Goal: Navigation & Orientation: Find specific page/section

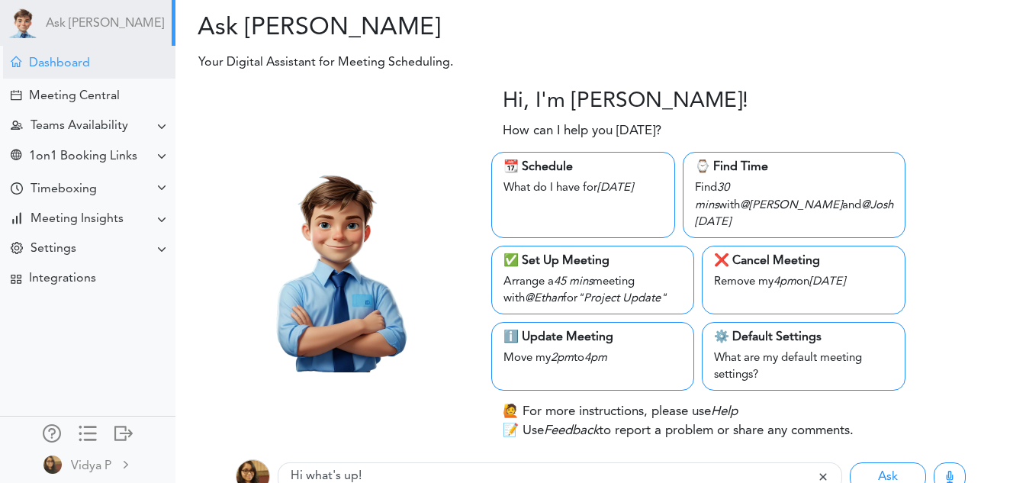
drag, startPoint x: 0, startPoint y: 0, endPoint x: 37, endPoint y: 65, distance: 74.8
click at [37, 65] on div "Dashboard" at bounding box center [59, 63] width 61 height 14
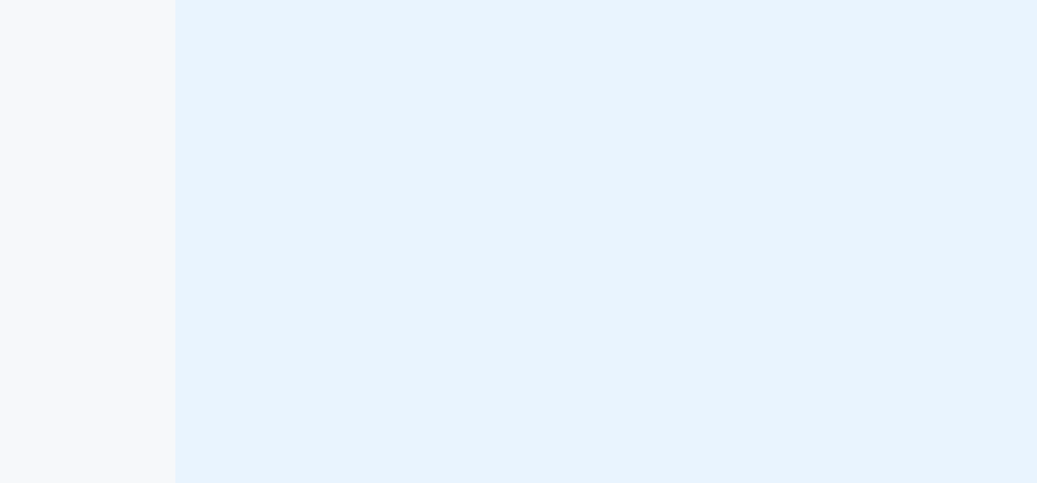
click at [0, 0] on div "Dashboard" at bounding box center [0, 0] width 0 height 0
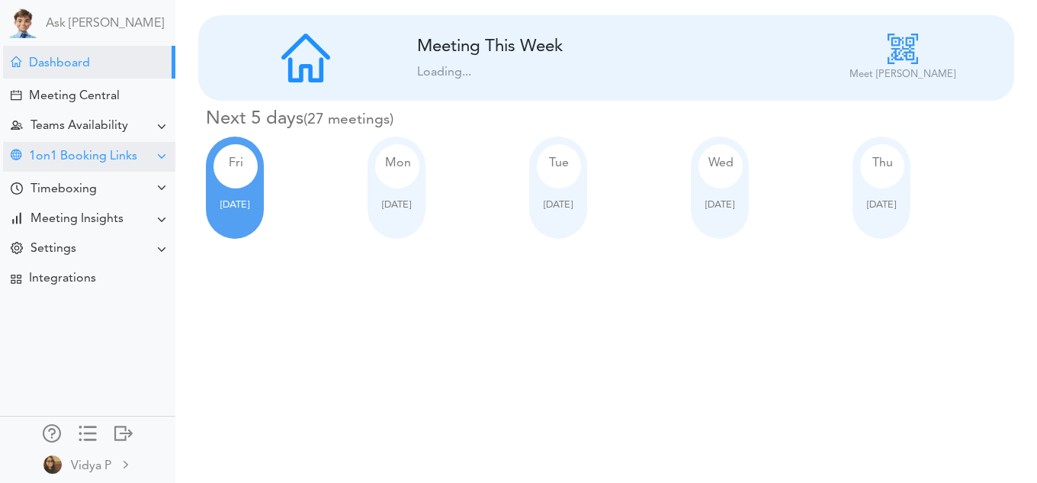
click at [74, 147] on div "1on1 Booking Links" at bounding box center [89, 157] width 172 height 30
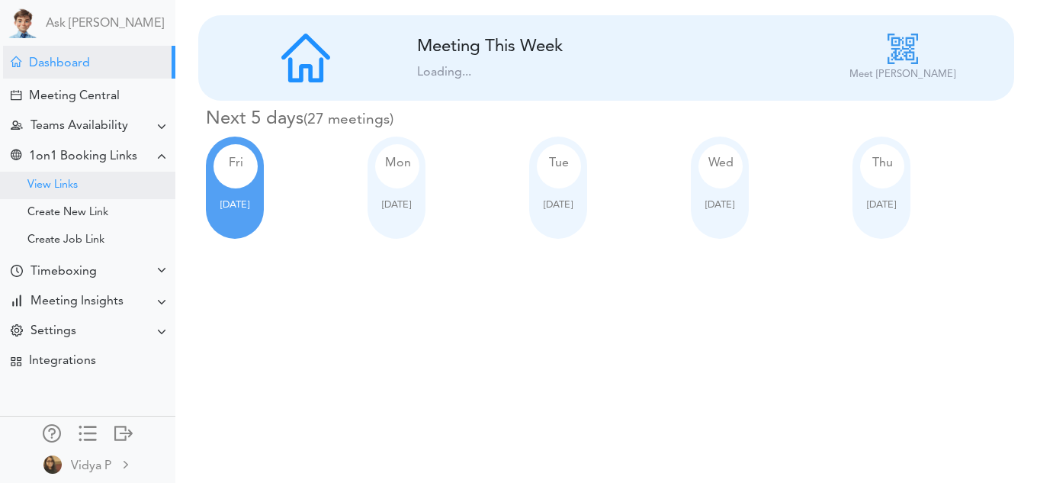
click at [72, 182] on div "View Links" at bounding box center [52, 186] width 50 height 8
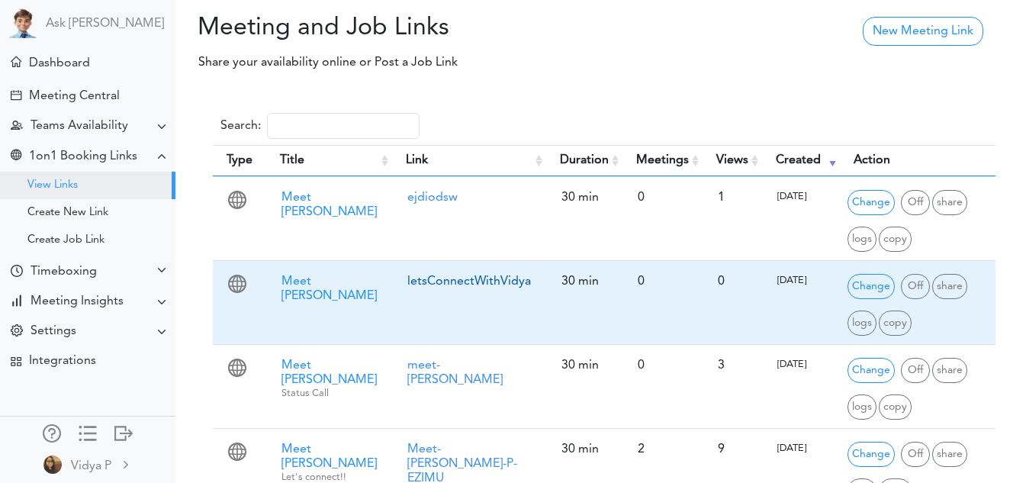
click at [413, 279] on link "letsConnectWithVidya" at bounding box center [469, 281] width 124 height 12
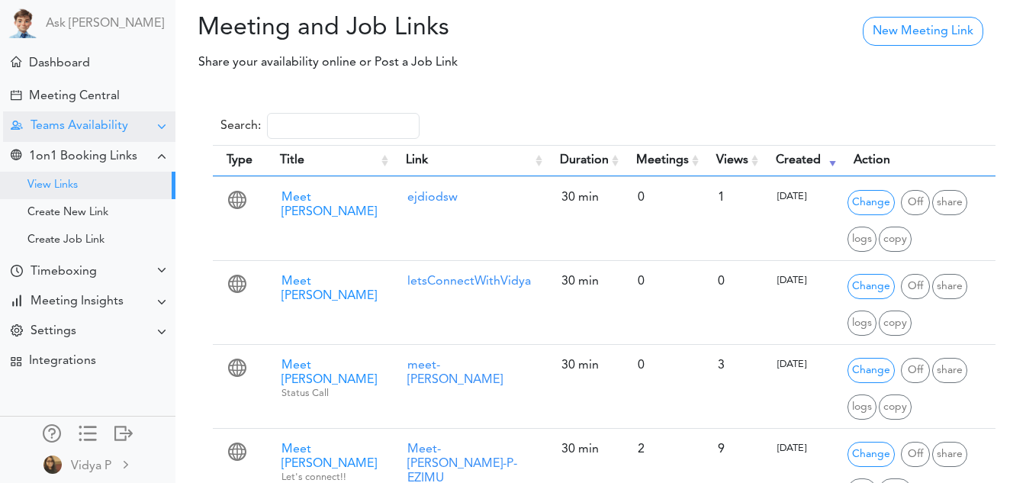
click at [76, 124] on div "Teams Availability" at bounding box center [80, 126] width 98 height 14
